Goal: Task Accomplishment & Management: Manage account settings

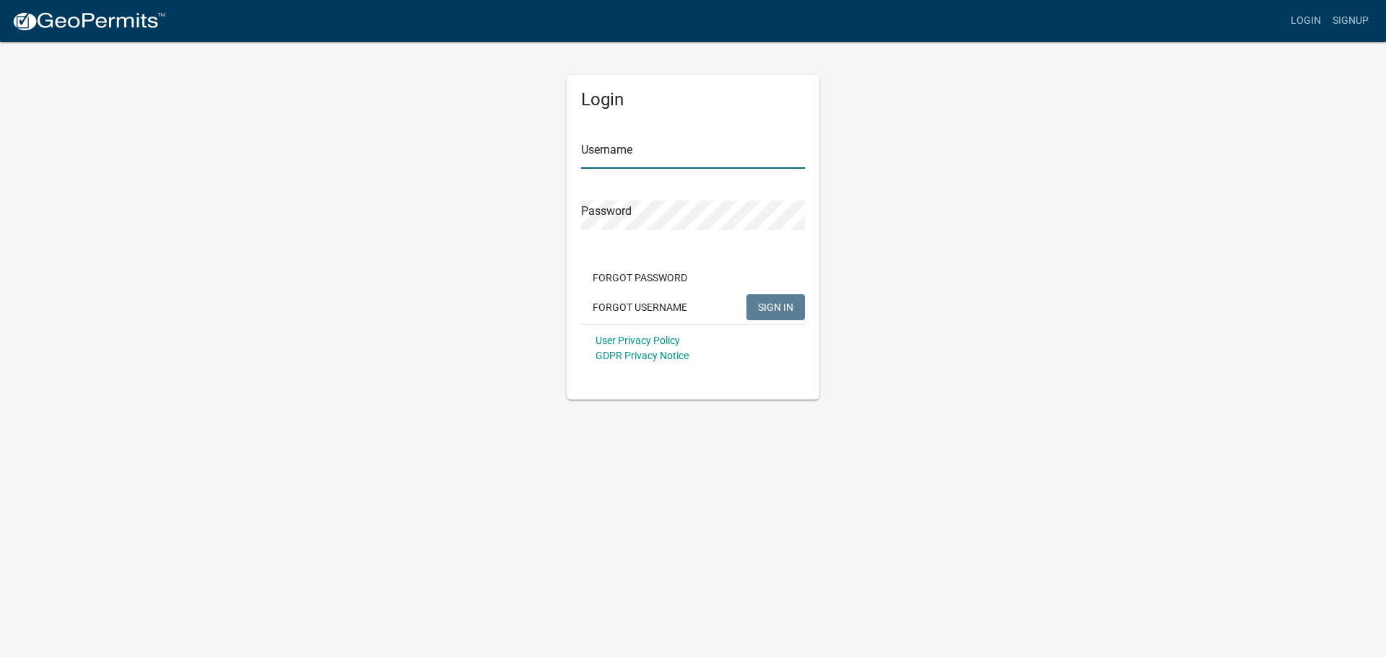
click at [657, 146] on input "Username" at bounding box center [693, 154] width 224 height 30
click at [746, 294] on button "SIGN IN" at bounding box center [775, 307] width 58 height 26
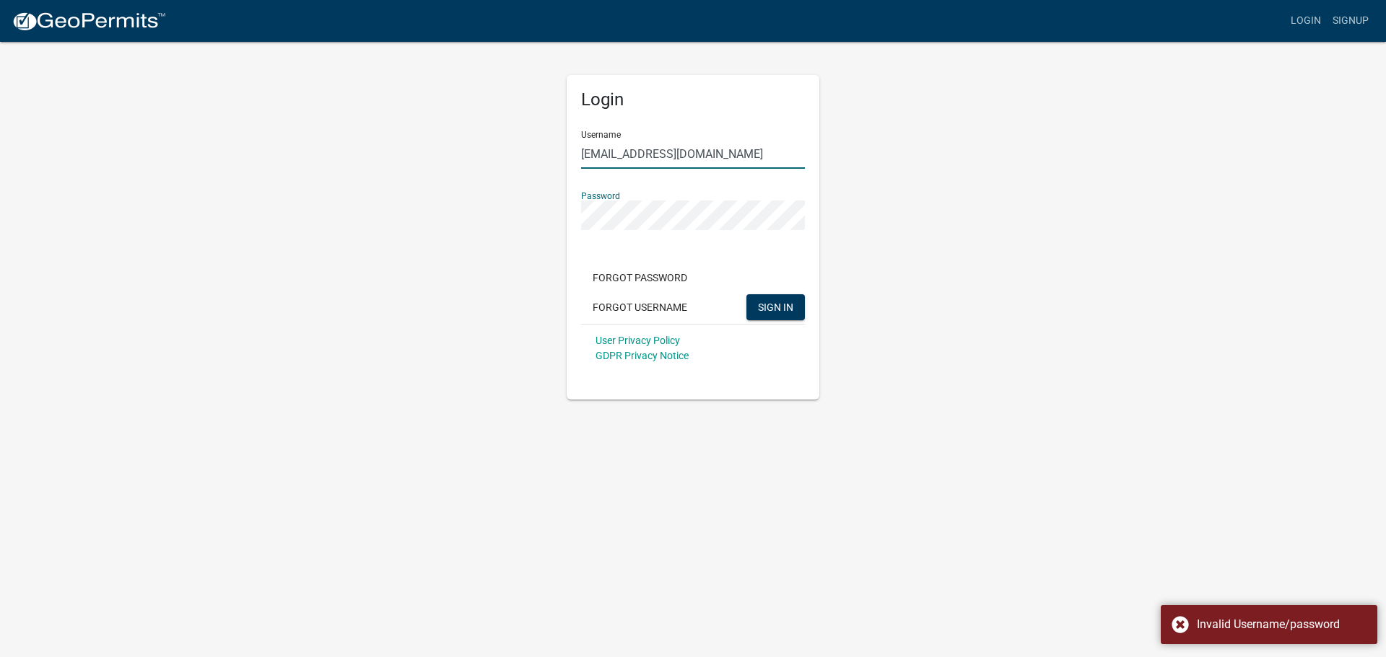
drag, startPoint x: 723, startPoint y: 155, endPoint x: 0, endPoint y: 47, distance: 731.2
click at [161, 111] on app-login-view "more_horiz Login Signup Login Username [EMAIL_ADDRESS][DOMAIN_NAME] Password Fo…" at bounding box center [693, 200] width 1386 height 400
type input "llkent"
click at [746, 294] on button "SIGN IN" at bounding box center [775, 307] width 58 height 26
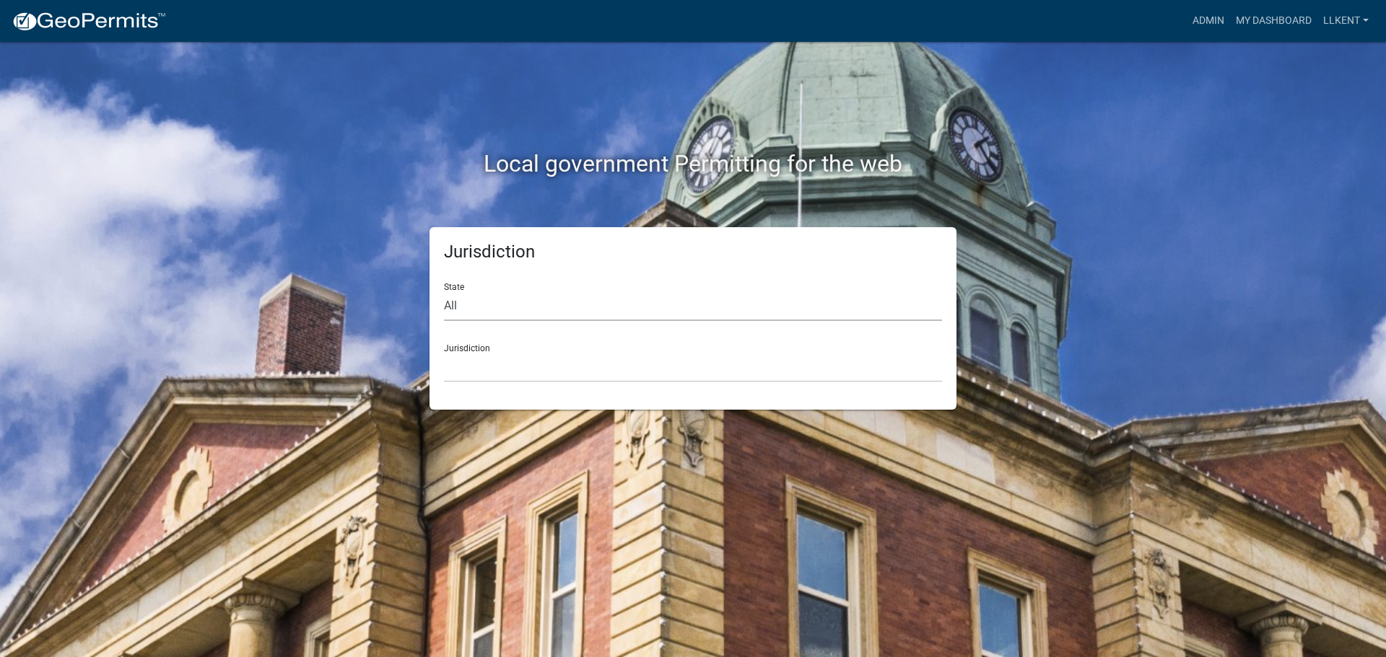
click at [489, 311] on select "All [US_STATE] [US_STATE] [US_STATE] [US_STATE] [US_STATE] [US_STATE] [US_STATE…" at bounding box center [693, 307] width 498 height 30
select select "[US_STATE]"
click at [444, 292] on select "All [US_STATE] [US_STATE] [US_STATE] [US_STATE] [US_STATE] [US_STATE] [US_STATE…" at bounding box center [693, 307] width 498 height 30
click at [1253, 23] on link "My Dashboard" at bounding box center [1273, 20] width 87 height 27
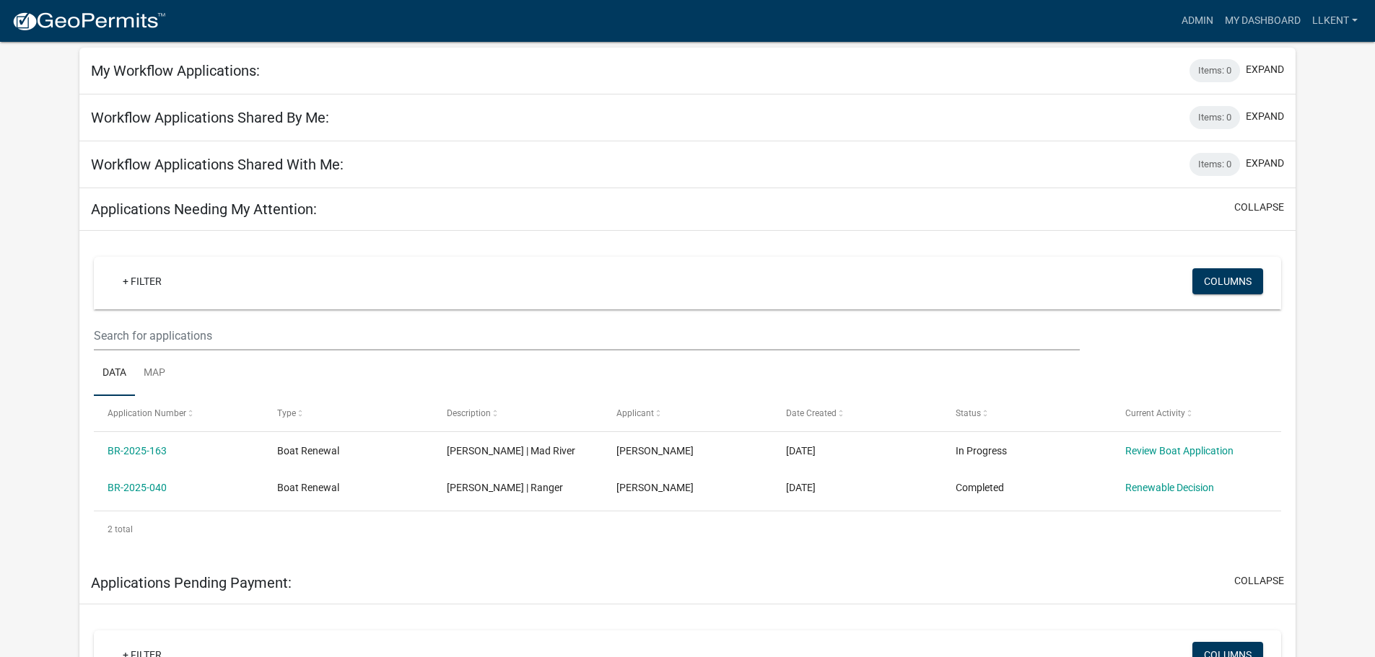
scroll to position [51, 0]
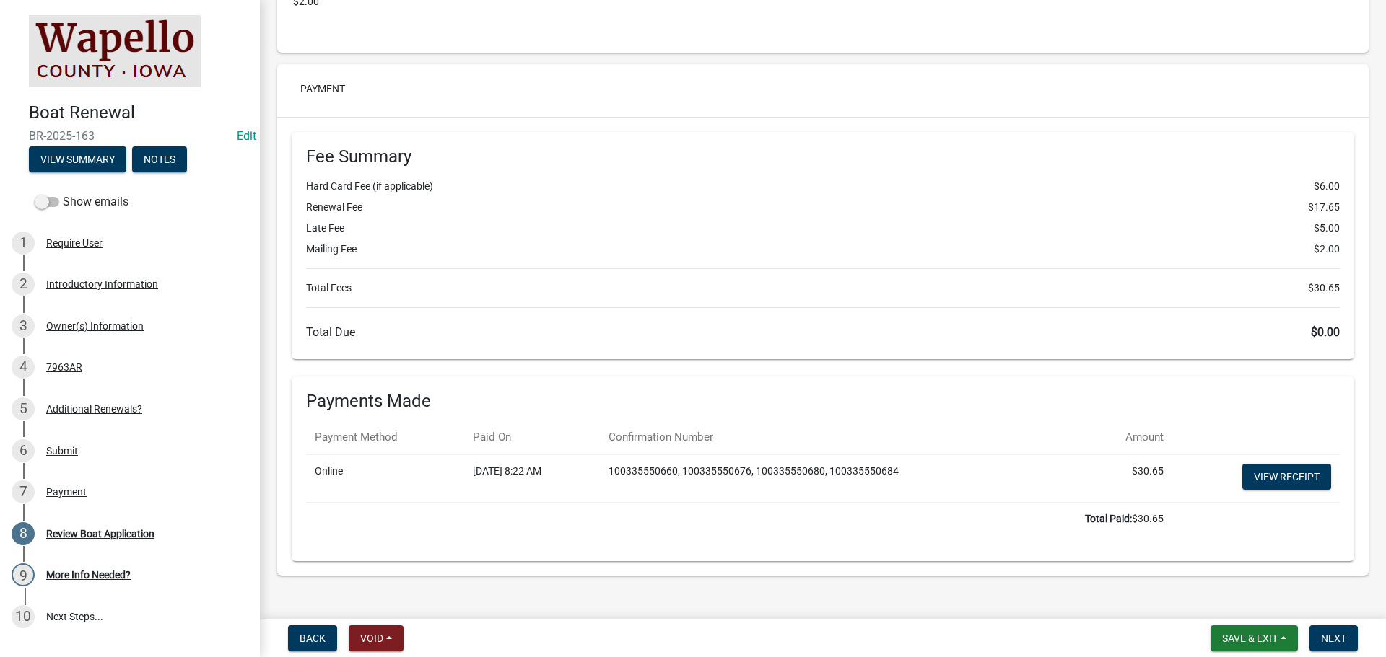
scroll to position [2572, 0]
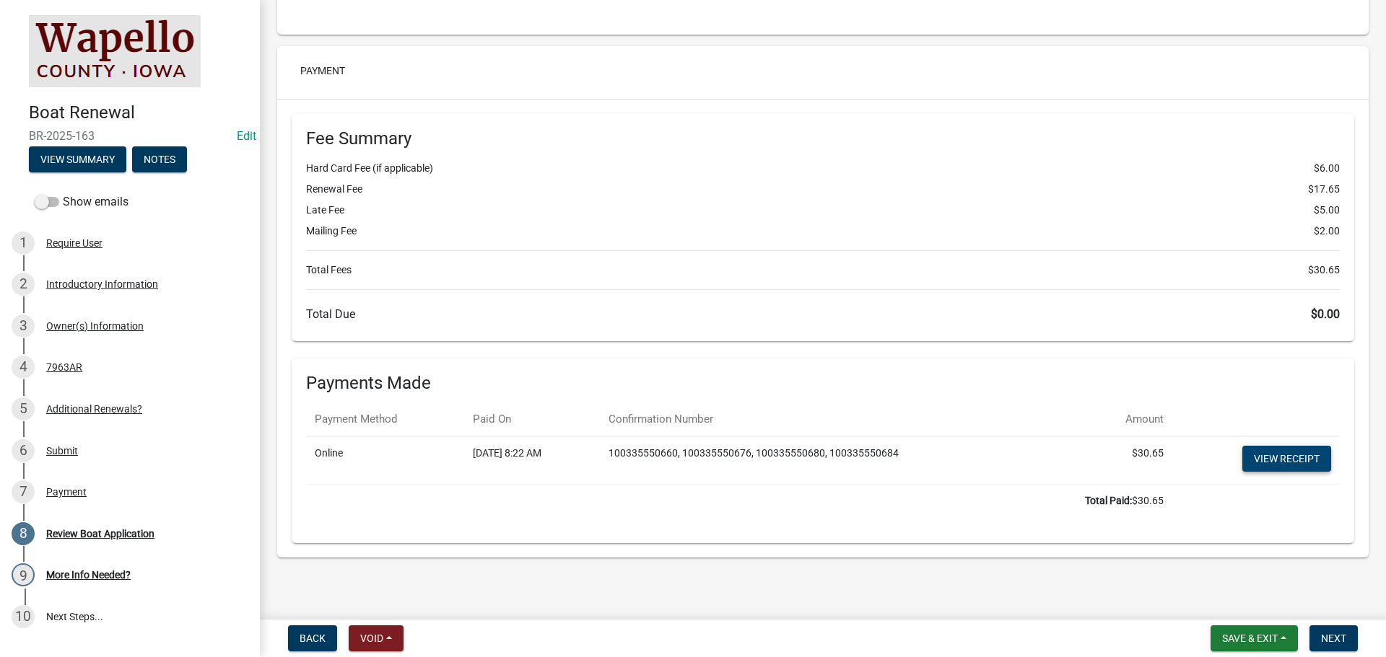
click at [1255, 447] on link "View receipt" at bounding box center [1286, 459] width 89 height 26
